Goal: Task Accomplishment & Management: Use online tool/utility

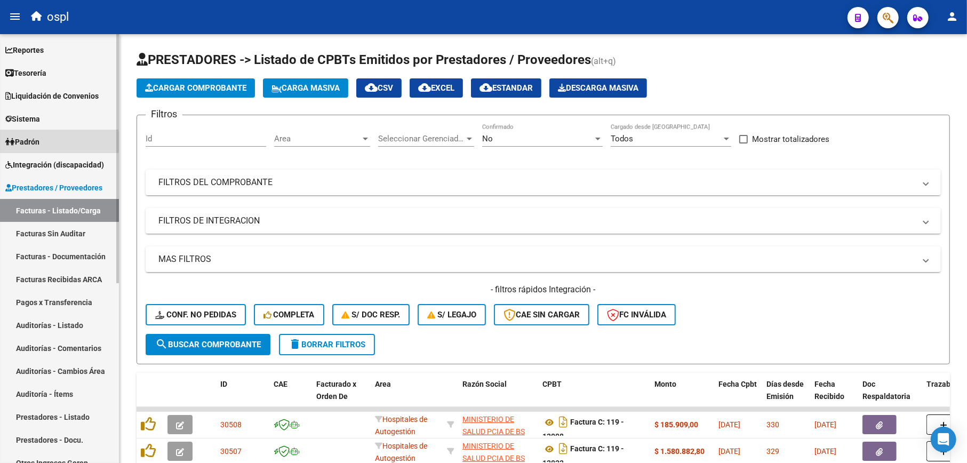
click at [35, 142] on span "Padrón" at bounding box center [22, 142] width 34 height 12
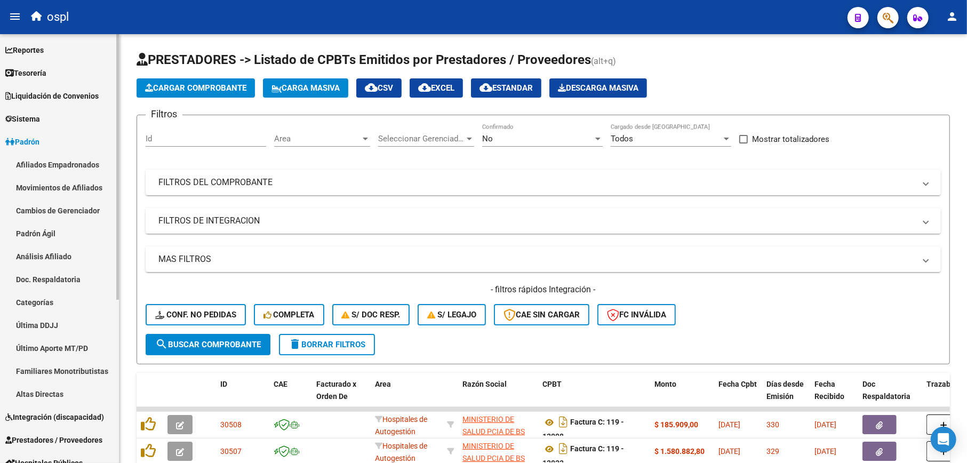
click at [45, 136] on link "Padrón" at bounding box center [59, 141] width 119 height 23
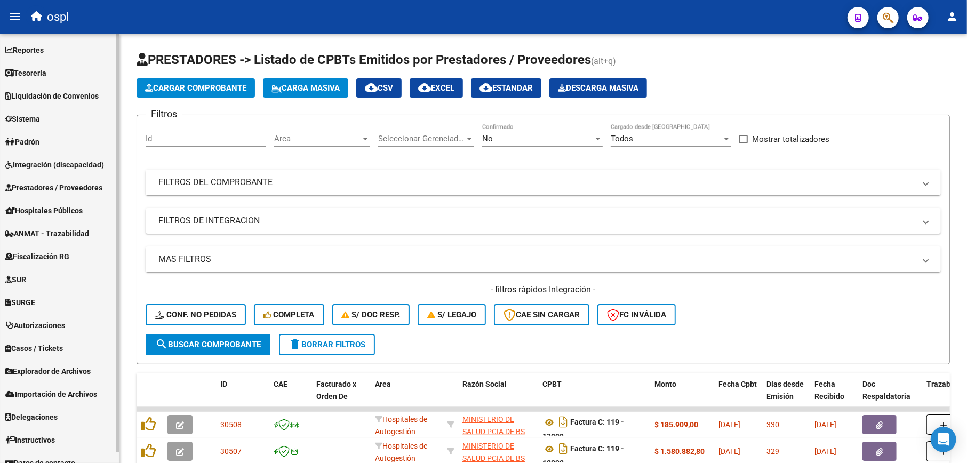
click at [45, 167] on span "Integración (discapacidad)" at bounding box center [54, 165] width 99 height 12
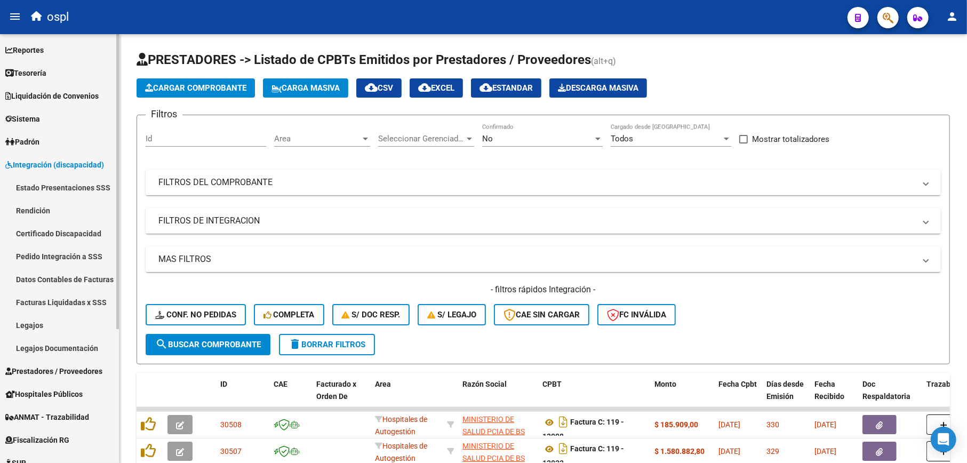
click at [33, 323] on link "Legajos" at bounding box center [59, 325] width 119 height 23
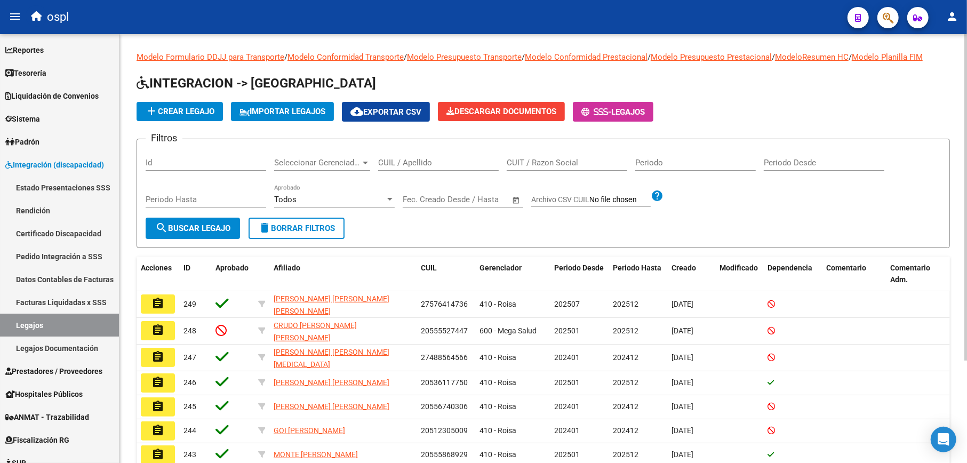
click at [412, 171] on div "CUIL / Apellido" at bounding box center [438, 164] width 121 height 33
click at [415, 168] on div "CUIL / Apellido" at bounding box center [438, 159] width 121 height 23
click at [413, 160] on input "CUIL / Apellido" at bounding box center [438, 163] width 121 height 10
type input "[PERSON_NAME]"
drag, startPoint x: 205, startPoint y: 220, endPoint x: 223, endPoint y: 222, distance: 17.2
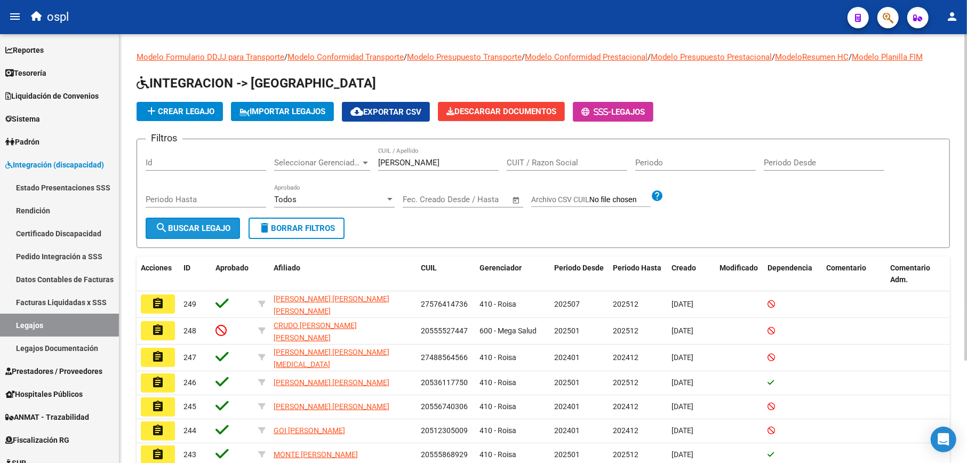
click at [205, 220] on button "search Buscar Legajo" at bounding box center [193, 228] width 94 height 21
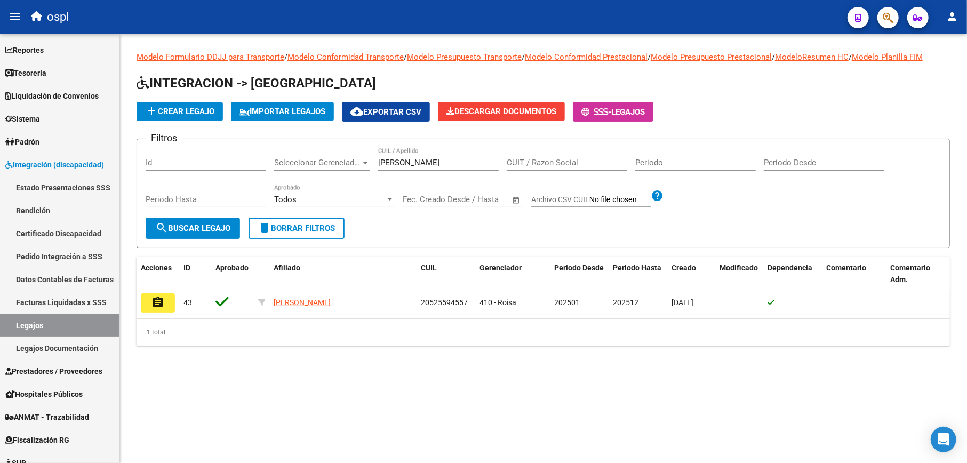
click at [149, 299] on button "assignment" at bounding box center [158, 302] width 34 height 19
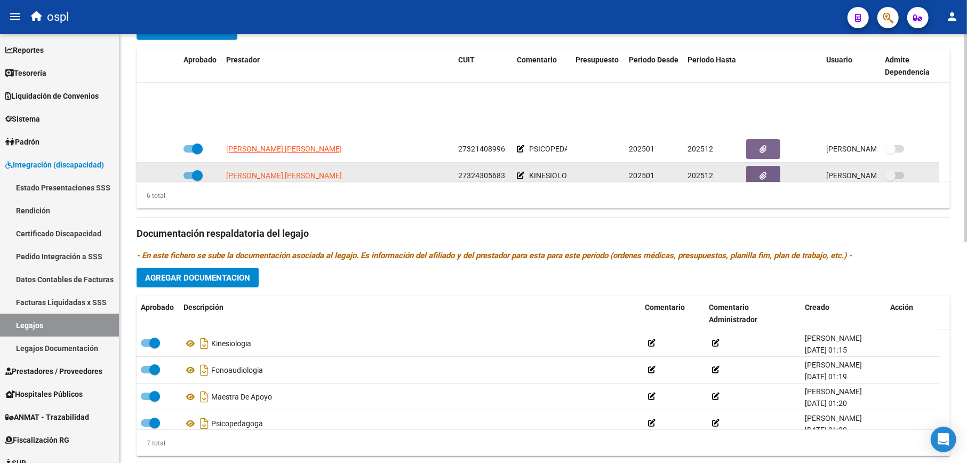
scroll to position [64, 0]
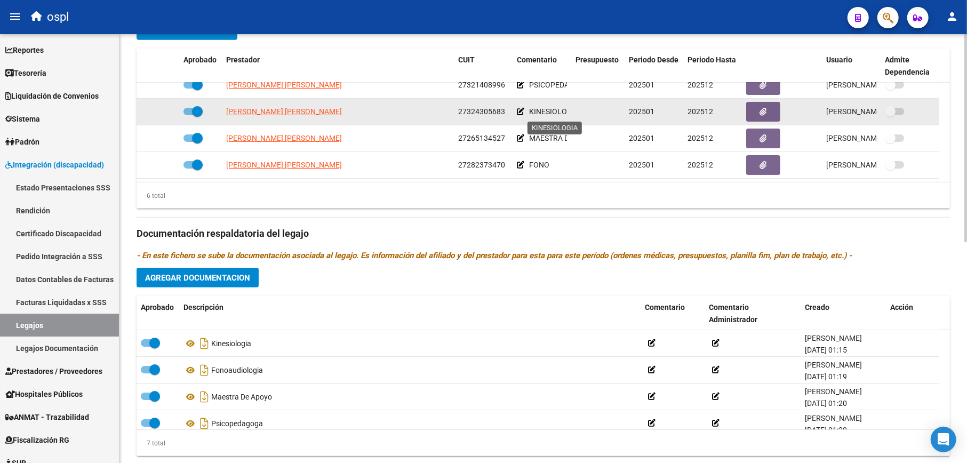
click at [538, 114] on span "KINESIOLOGIA" at bounding box center [554, 111] width 50 height 9
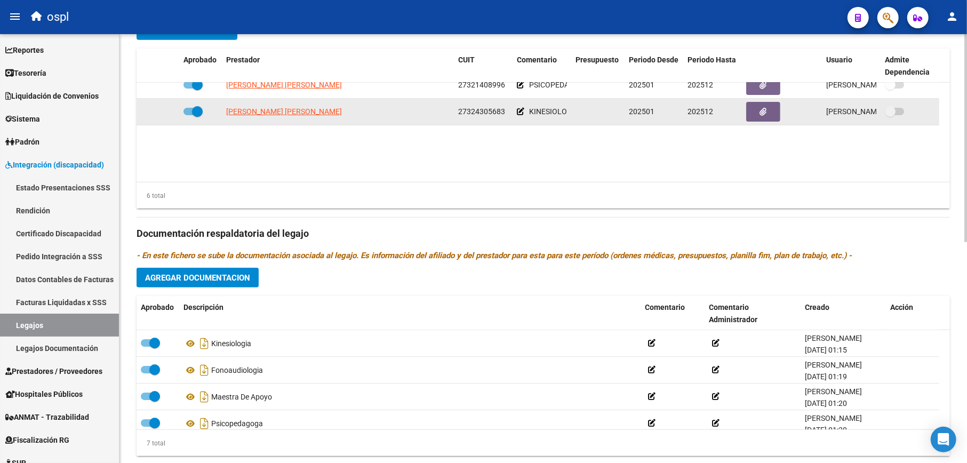
scroll to position [0, 0]
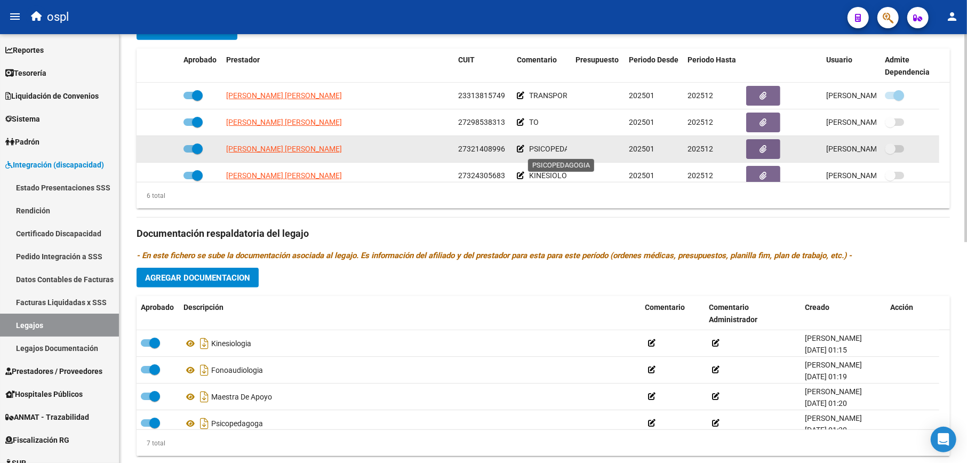
click at [538, 145] on span "PSICOPEDAGOGIA" at bounding box center [560, 149] width 63 height 9
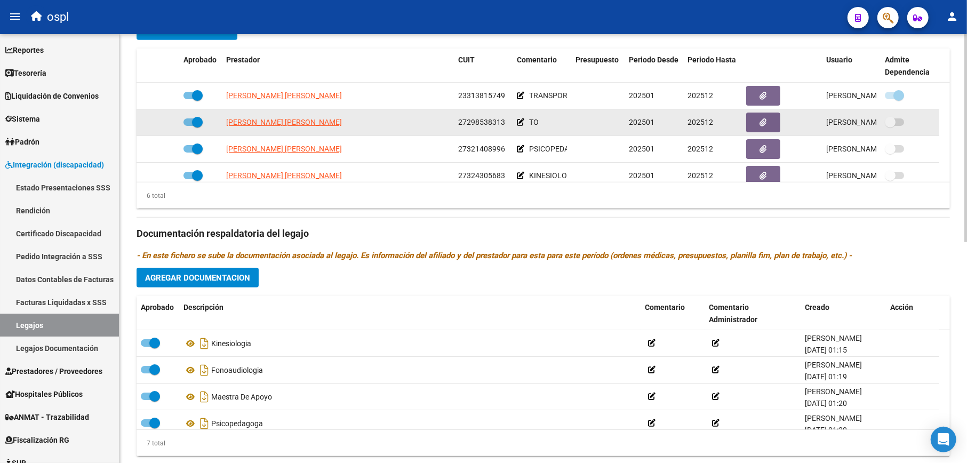
click at [538, 129] on div "TO" at bounding box center [542, 122] width 50 height 12
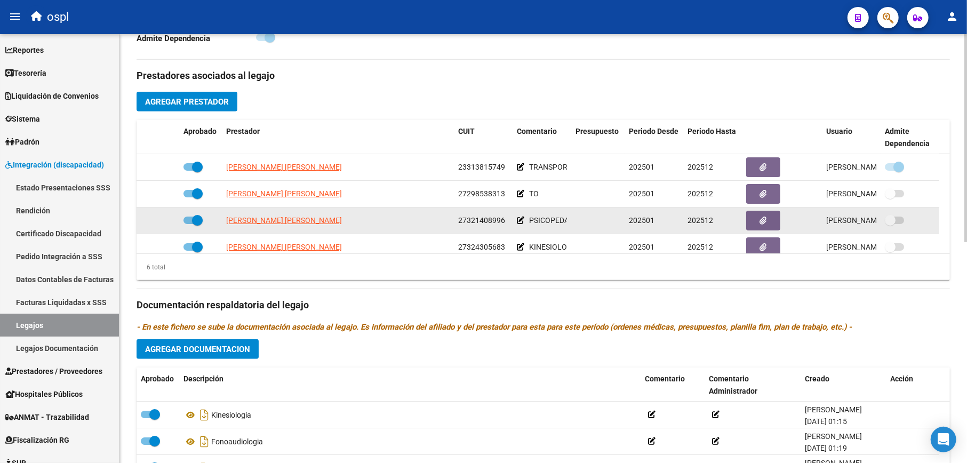
scroll to position [64, 0]
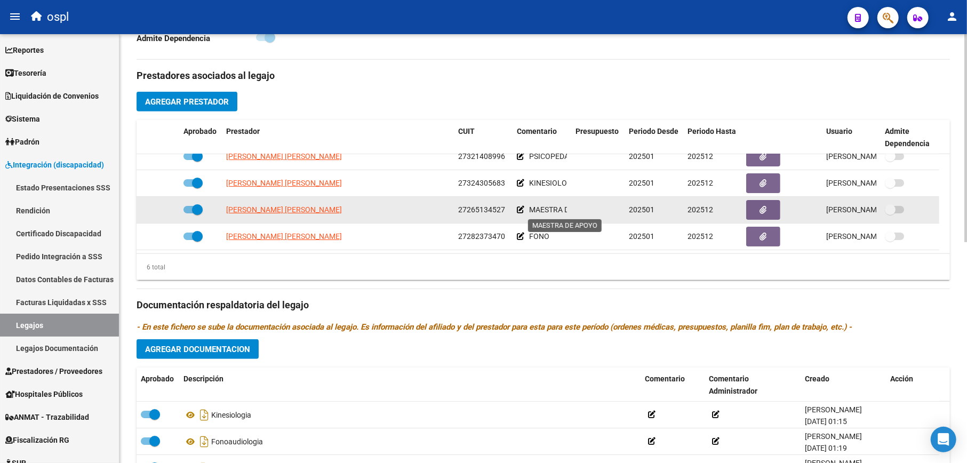
click at [549, 209] on span "MAESTRA DE APOYO" at bounding box center [564, 209] width 70 height 9
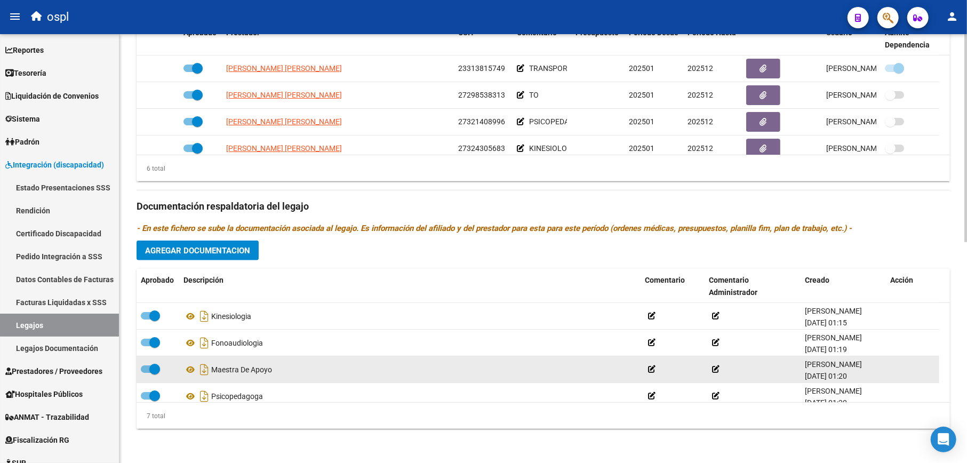
scroll to position [90, 0]
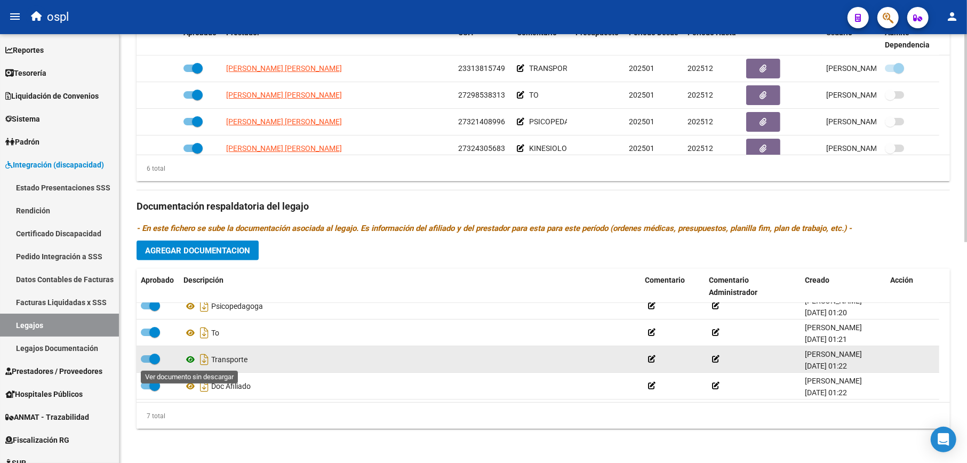
click at [188, 361] on icon at bounding box center [191, 359] width 14 height 13
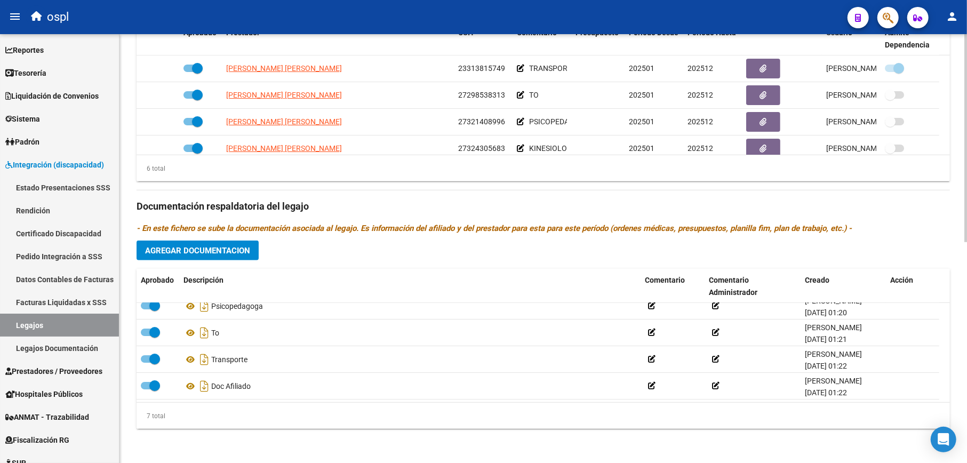
scroll to position [384, 0]
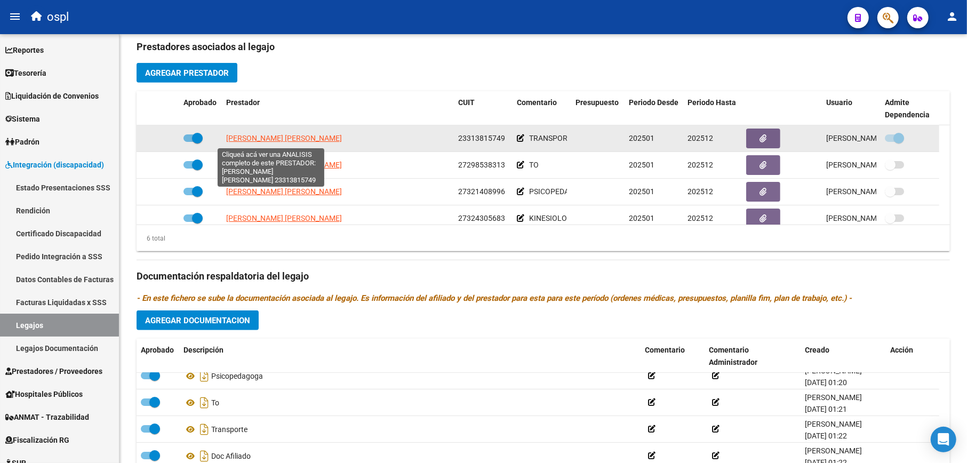
click at [249, 142] on span "[PERSON_NAME] [PERSON_NAME]" at bounding box center [284, 138] width 116 height 9
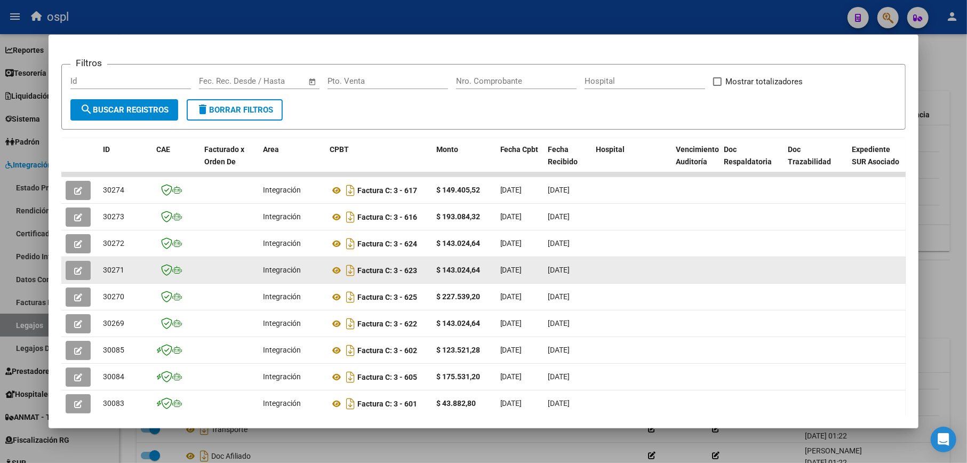
scroll to position [213, 0]
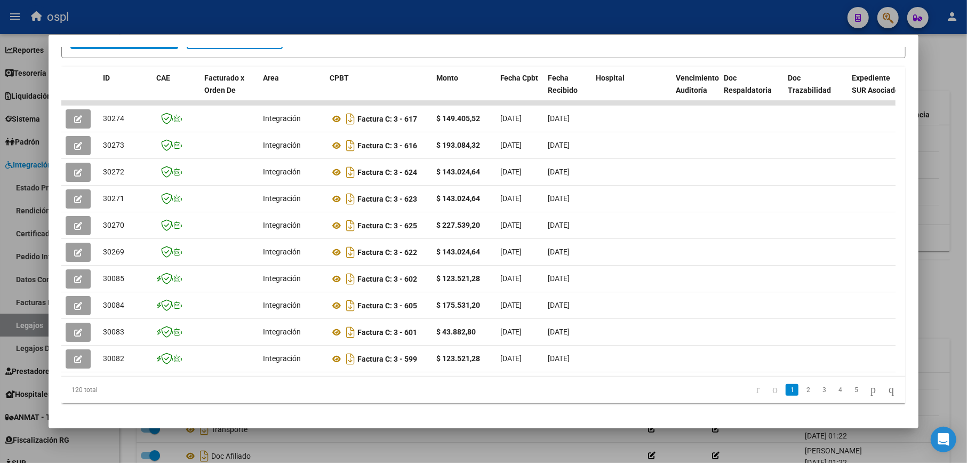
click at [946, 112] on div at bounding box center [483, 231] width 967 height 463
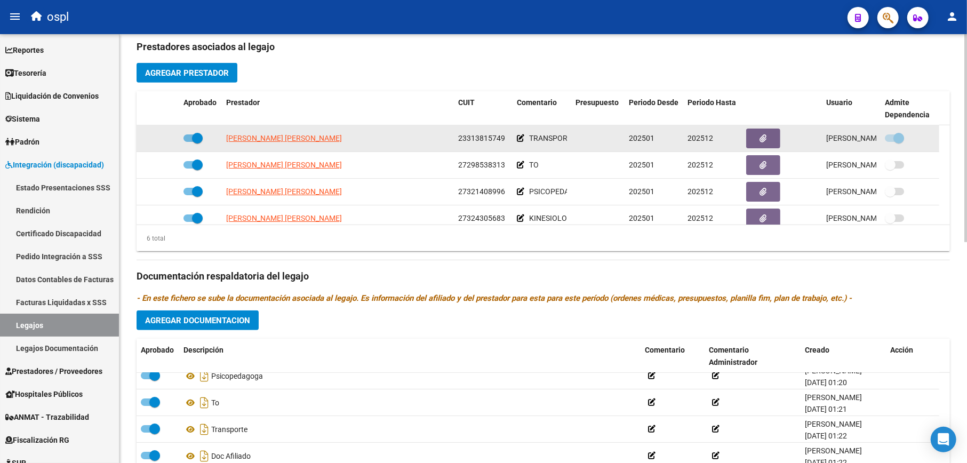
scroll to position [99, 0]
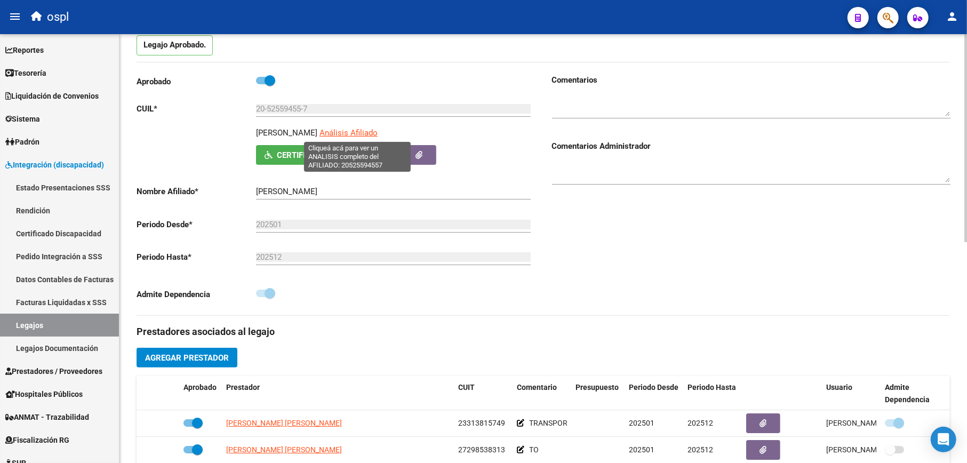
click at [344, 133] on span "Análisis Afiliado" at bounding box center [349, 133] width 58 height 10
type textarea "20525594557"
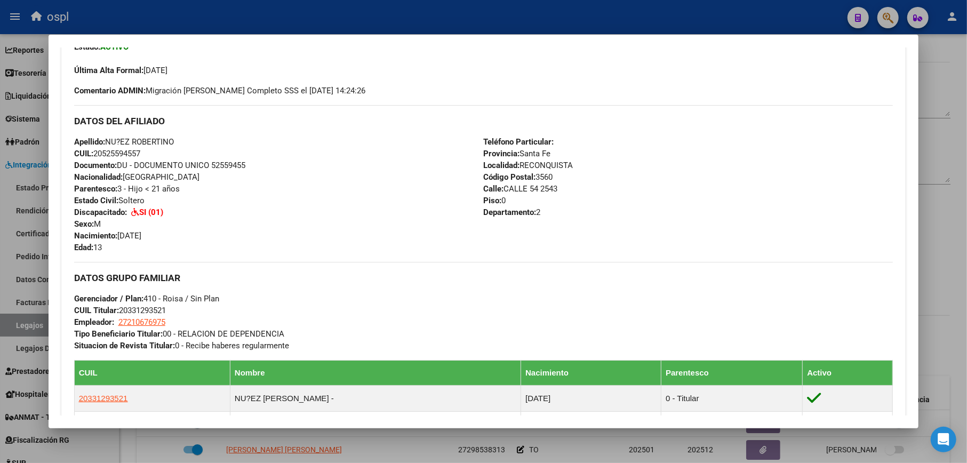
scroll to position [71, 0]
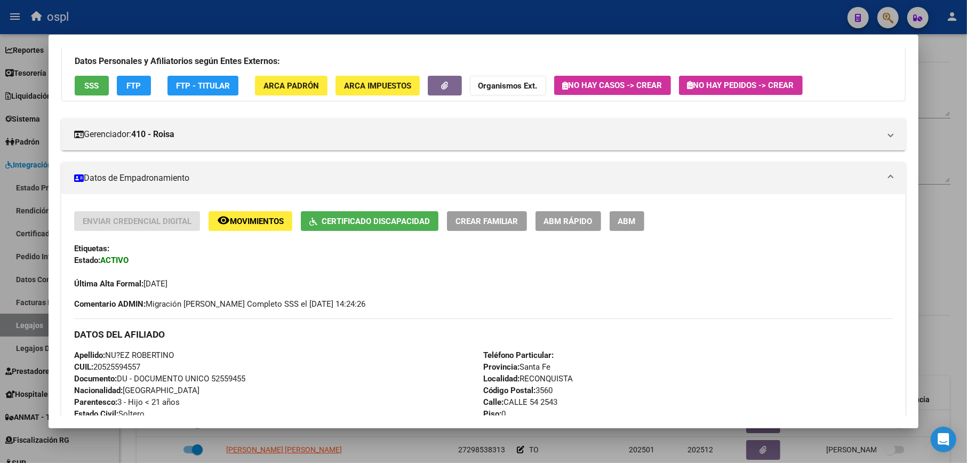
click at [377, 220] on span "Certificado Discapacidad" at bounding box center [376, 222] width 108 height 10
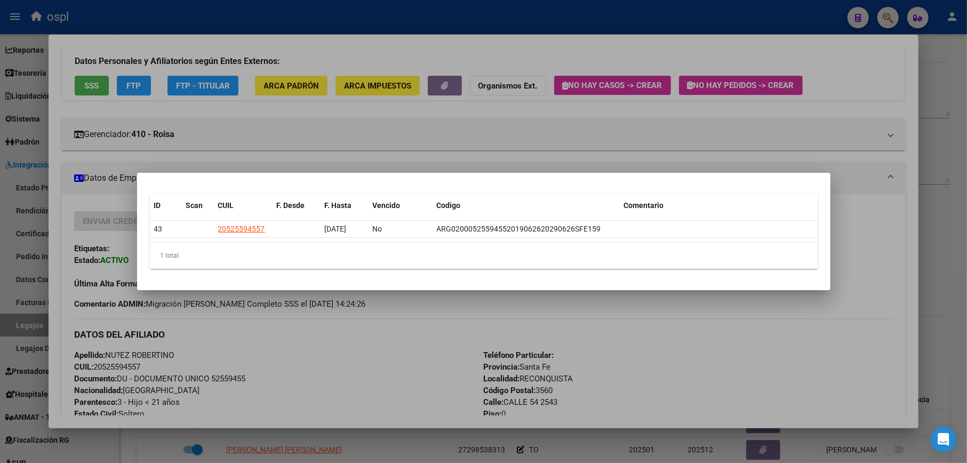
click at [450, 316] on div at bounding box center [483, 231] width 967 height 463
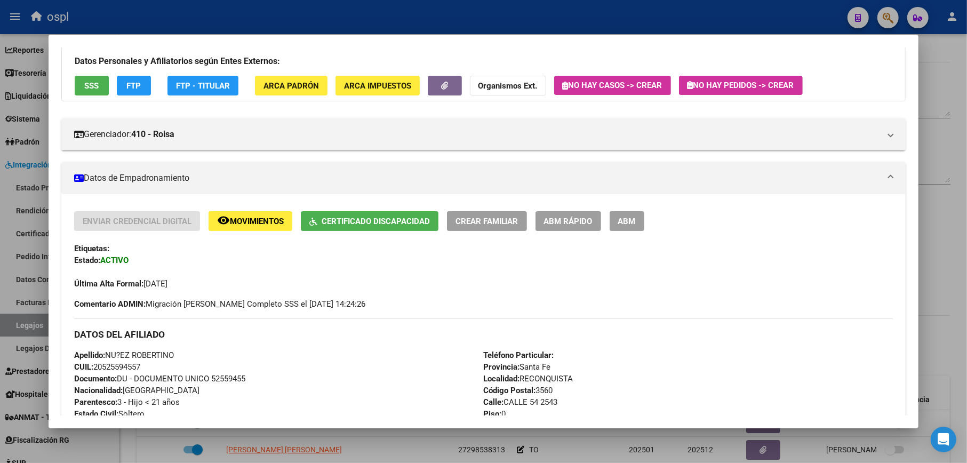
click at [925, 97] on div at bounding box center [483, 231] width 967 height 463
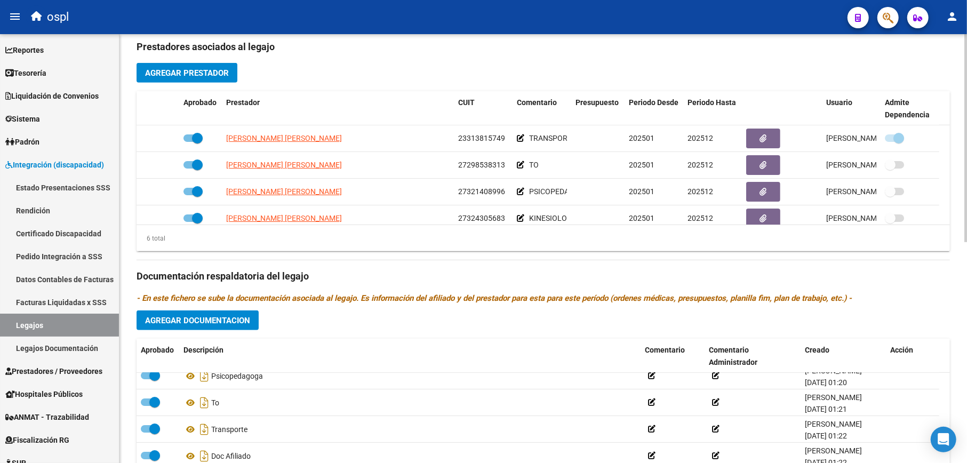
scroll to position [455, 0]
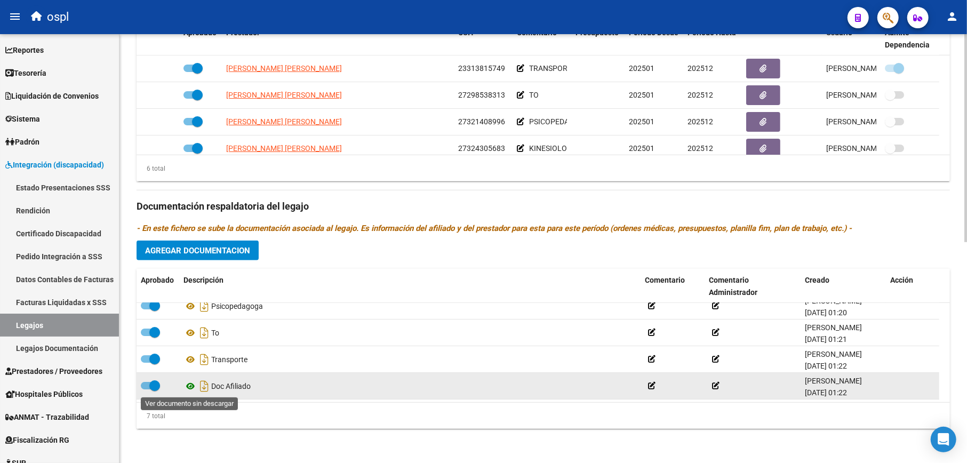
click at [194, 387] on icon at bounding box center [191, 386] width 14 height 13
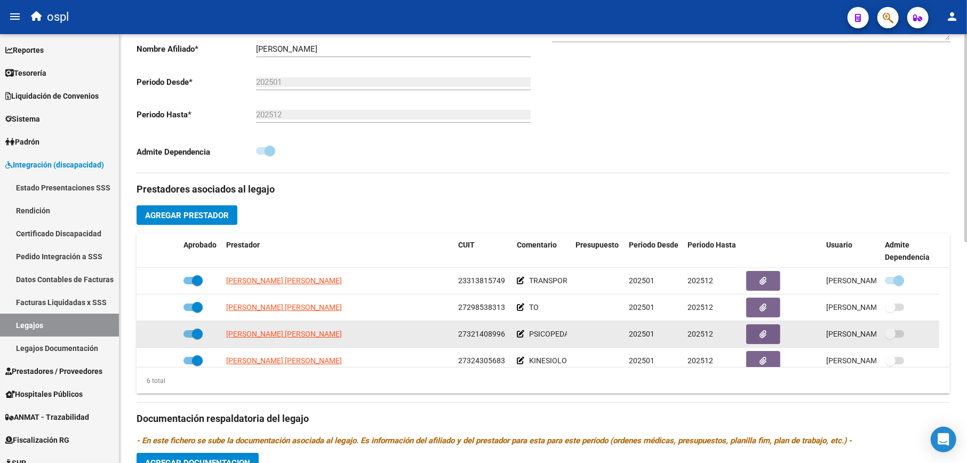
scroll to position [0, 0]
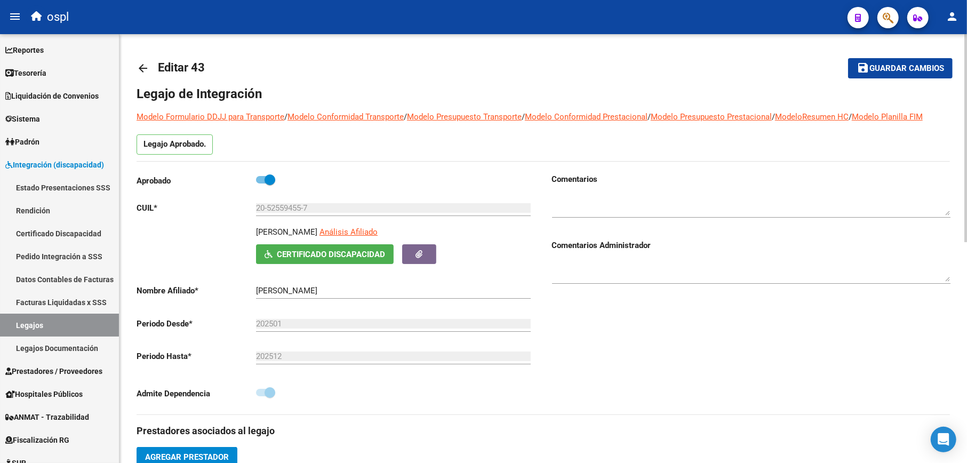
drag, startPoint x: 33, startPoint y: 15, endPoint x: 129, endPoint y: 57, distance: 105.0
click at [33, 15] on icon "button" at bounding box center [36, 17] width 11 height 10
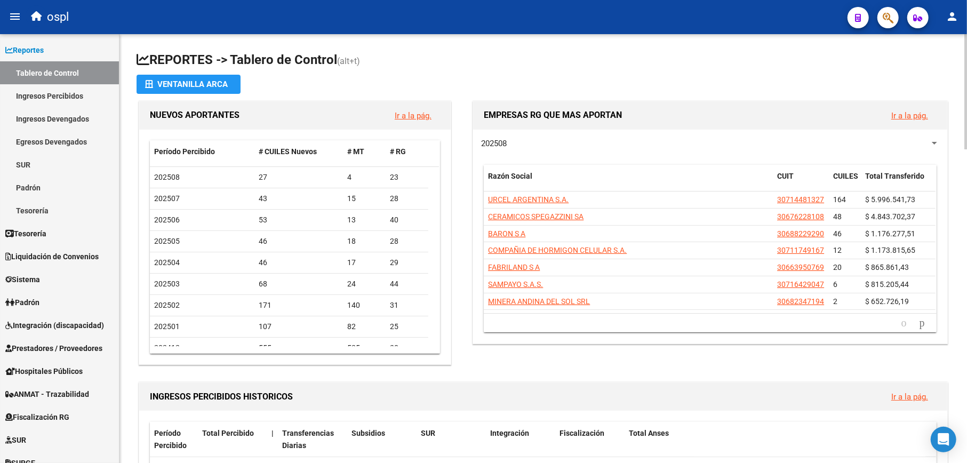
click at [967, 43] on div at bounding box center [966, 91] width 3 height 115
click at [613, 55] on h1 "REPORTES -> Tablero de Control (alt+t)" at bounding box center [544, 60] width 814 height 19
